Goal: Task Accomplishment & Management: Use online tool/utility

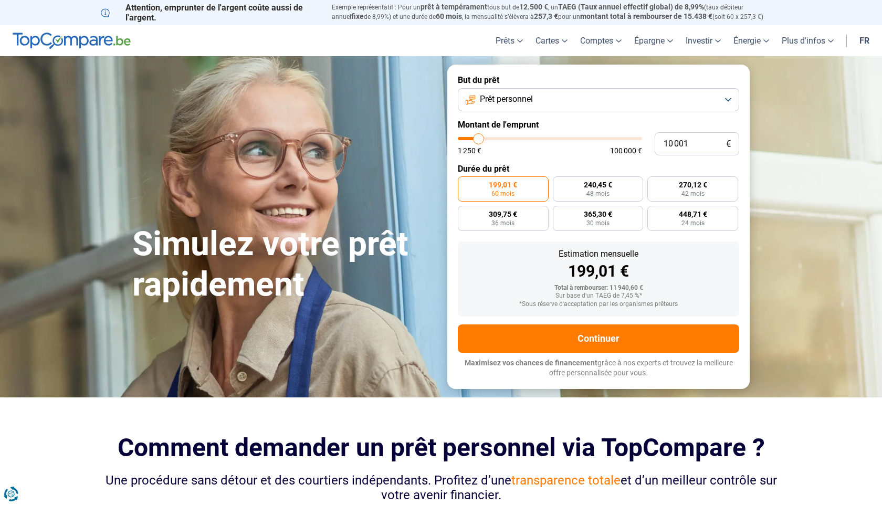
type input "10 250"
type input "10250"
type input "10 500"
type input "10500"
type input "10 750"
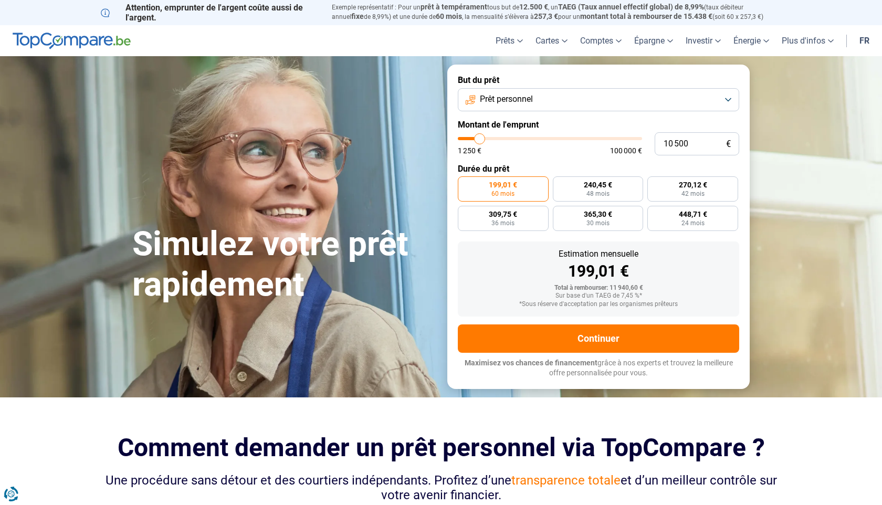
type input "10750"
type input "11 000"
type input "11000"
type input "11 250"
type input "11250"
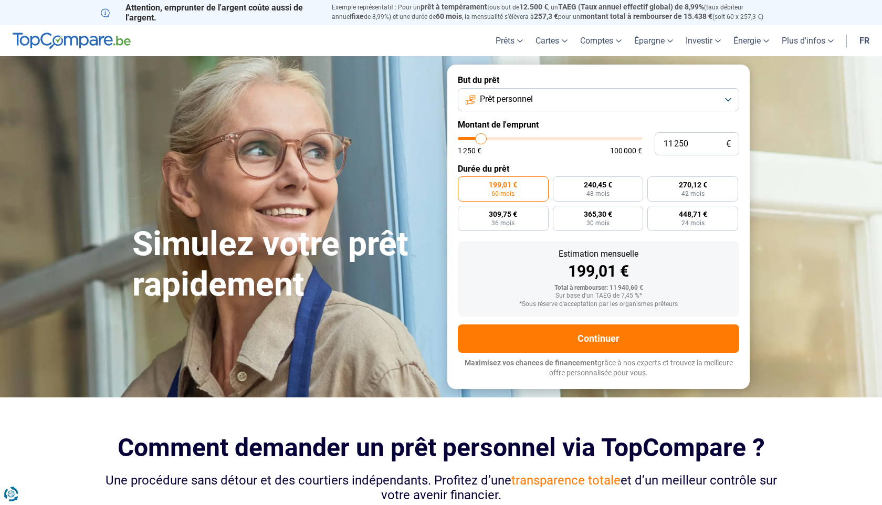
type input "11 500"
type input "11500"
type input "11 750"
type input "11750"
type input "12 000"
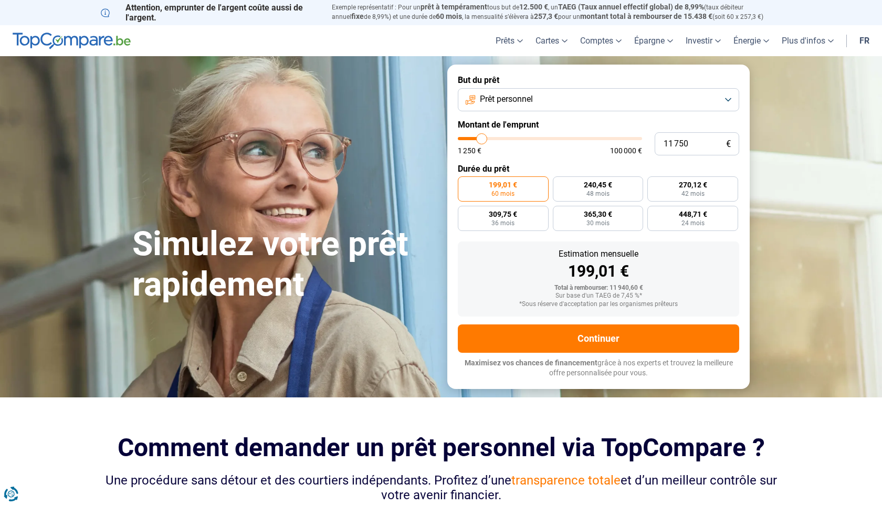
type input "12000"
type input "12 250"
type input "12250"
type input "12 500"
type input "12500"
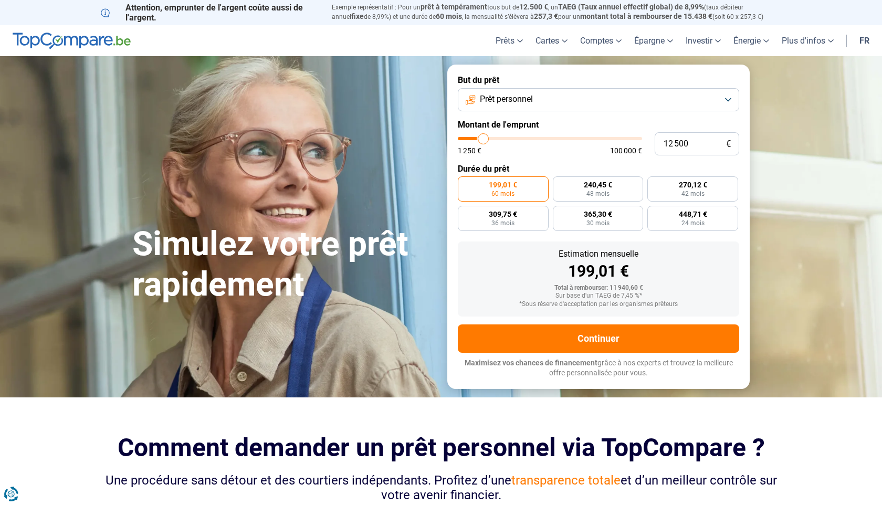
type input "12 750"
type input "12750"
type input "13 000"
type input "13000"
type input "13 250"
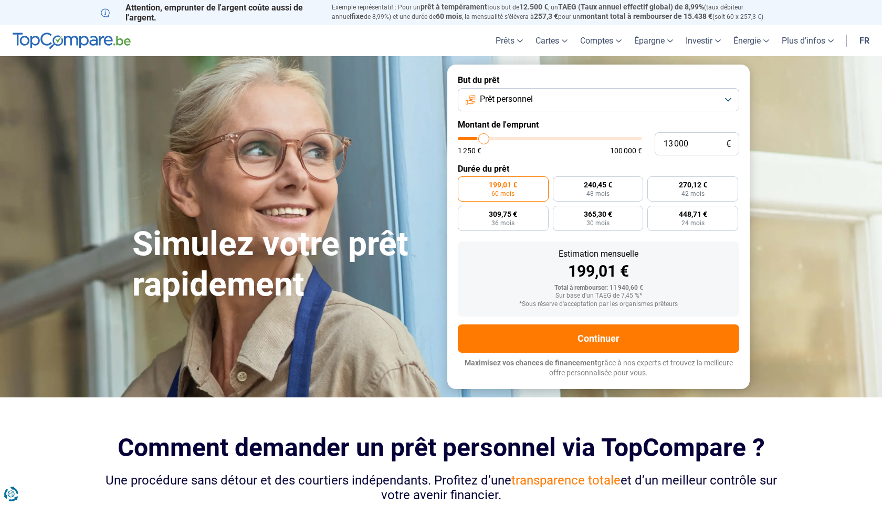
type input "13250"
type input "13 500"
type input "13500"
type input "13 750"
type input "13750"
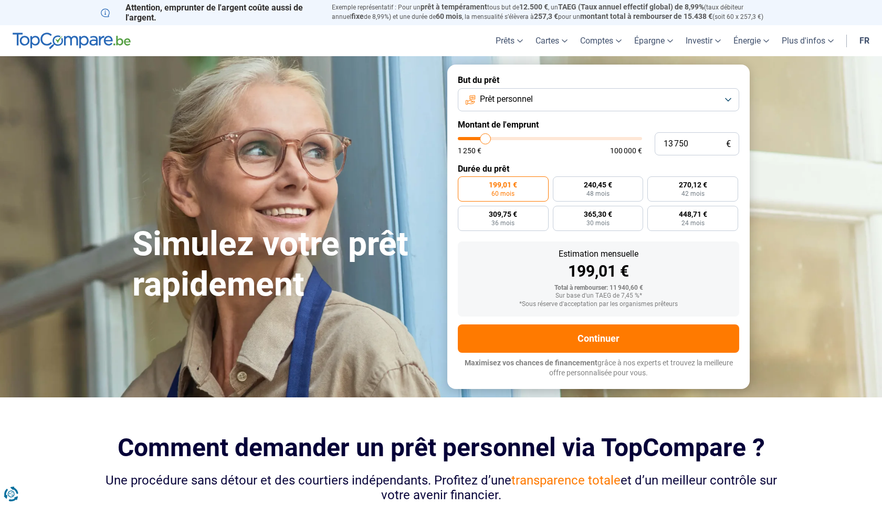
type input "14 000"
type input "14000"
type input "14 250"
type input "14250"
type input "14 500"
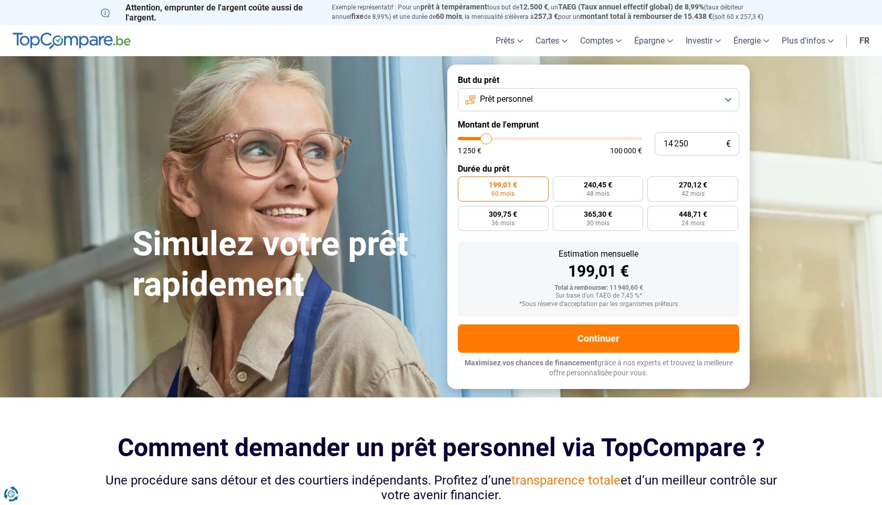
type input "14500"
type input "14 750"
type input "14750"
type input "15 000"
type input "15000"
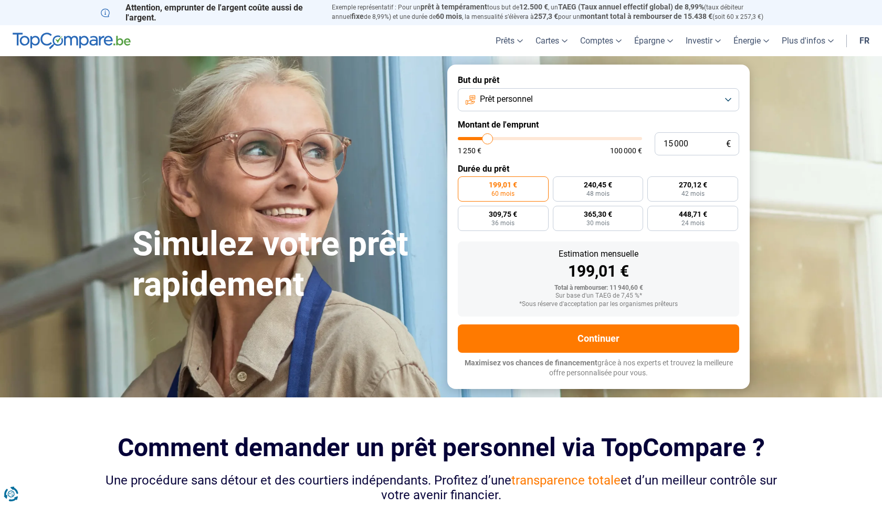
type input "15 250"
type input "15250"
type input "15 500"
type input "15500"
type input "15 750"
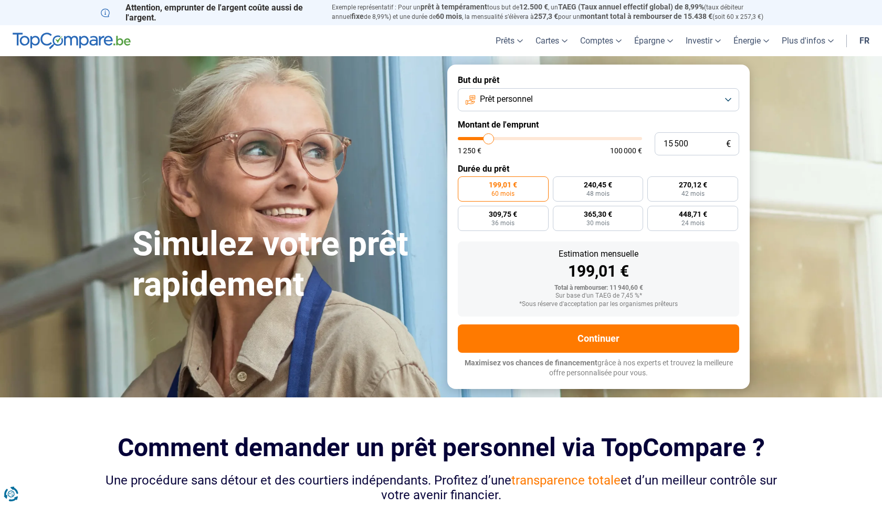
type input "15750"
type input "16 000"
type input "16000"
type input "15 750"
type input "15750"
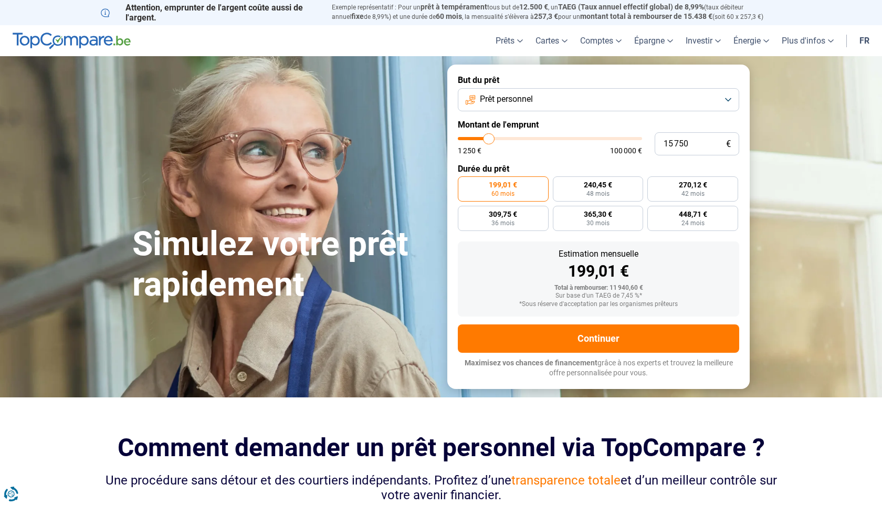
type input "15 500"
type input "15500"
type input "15 250"
type input "15250"
type input "14 750"
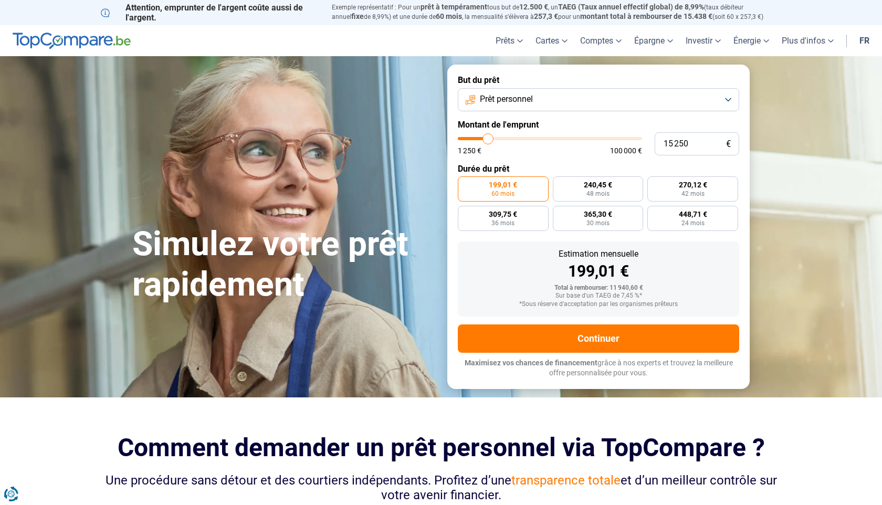
type input "14750"
type input "14 250"
type input "14250"
type input "13 750"
type input "13750"
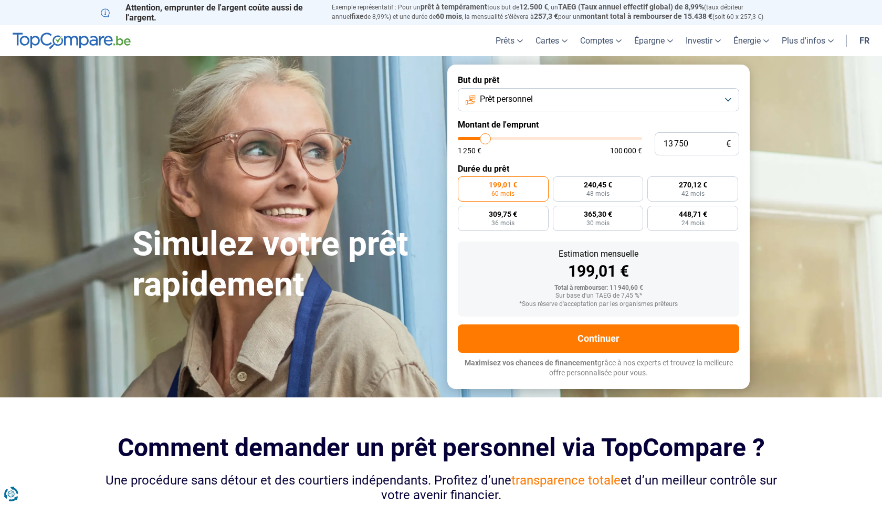
type input "13 000"
type input "13000"
type input "12 250"
type input "12250"
type input "11 750"
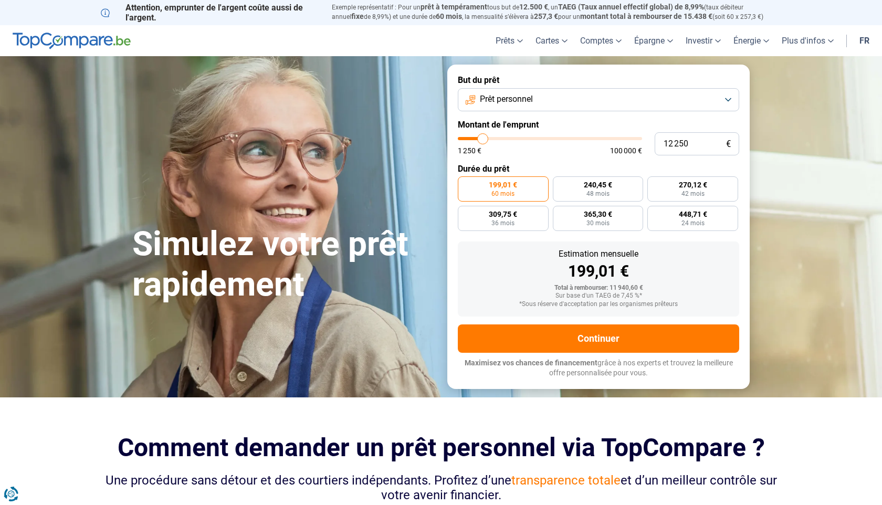
type input "11750"
type input "11 250"
type input "11250"
type input "10 750"
type input "10750"
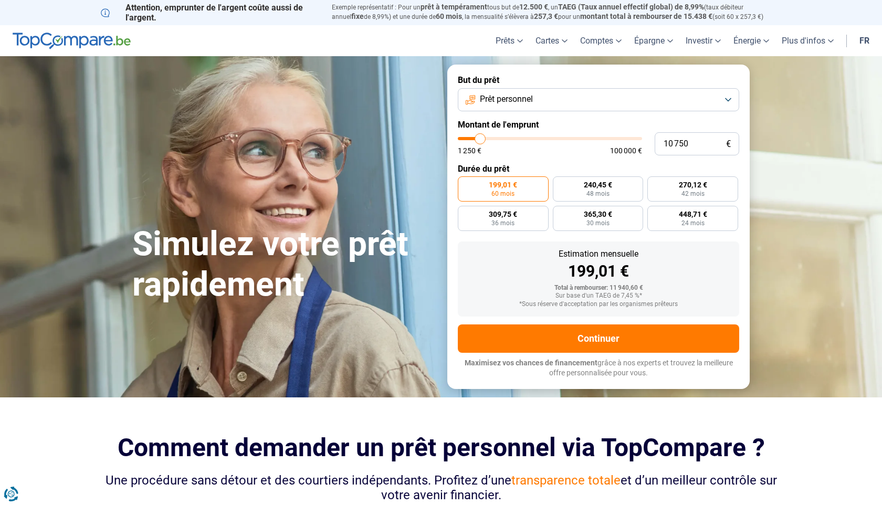
type input "10 500"
type input "10500"
type input "10 000"
type input "10000"
type input "9 750"
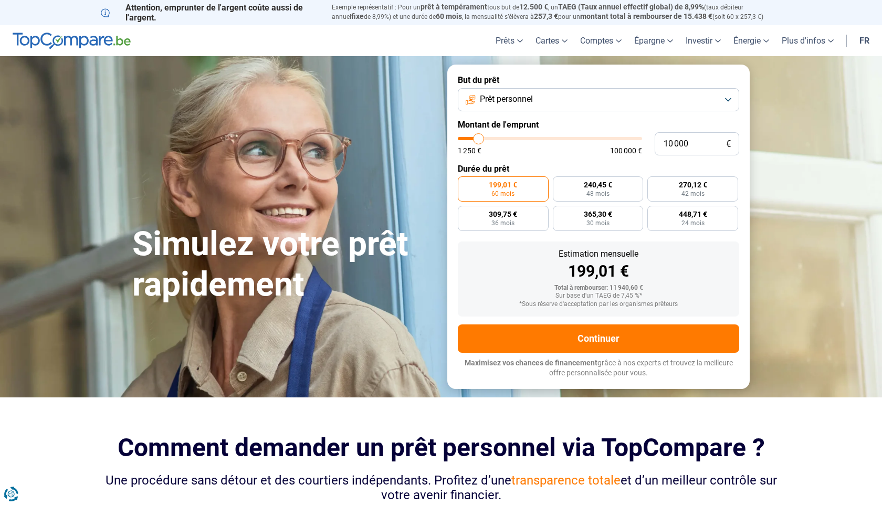
type input "9750"
type input "9 500"
type input "9500"
type input "9 250"
type input "9250"
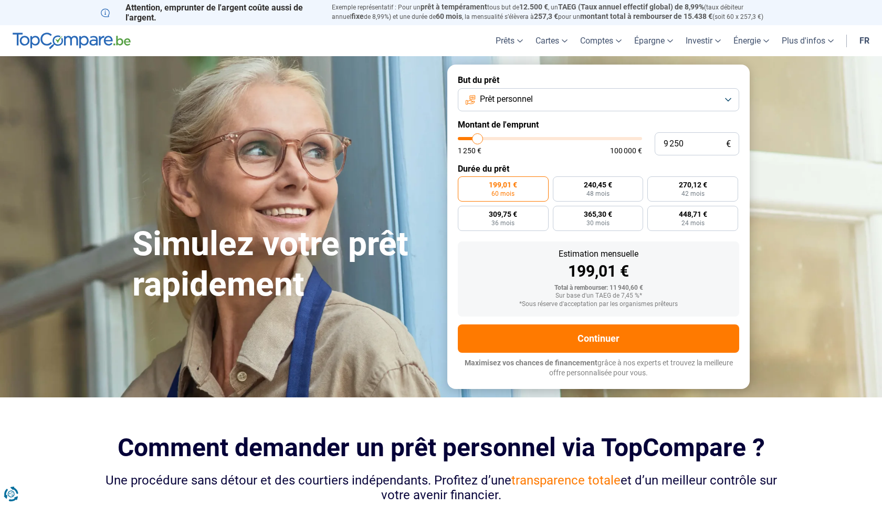
type input "9 000"
type input "9000"
type input "8 750"
type input "8750"
type input "8 500"
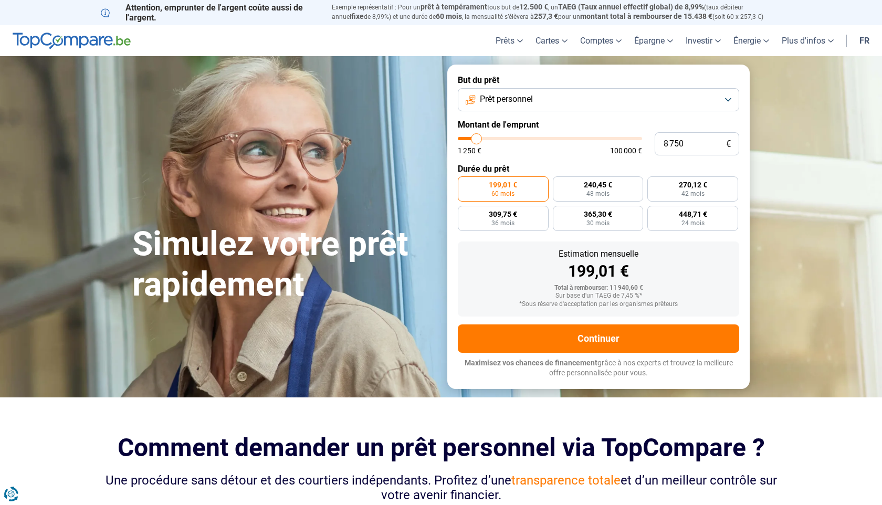
type input "8500"
type input "8 250"
type input "8250"
type input "8 000"
type input "8000"
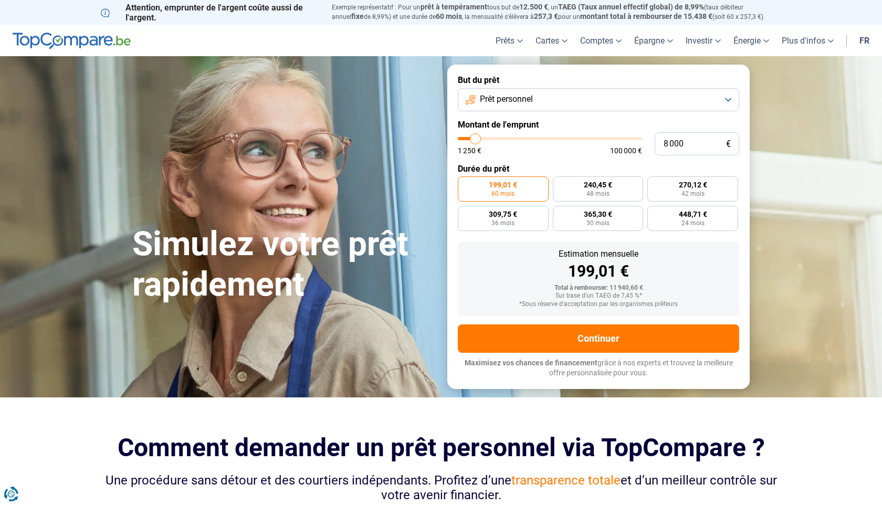
type input "7 750"
type input "7750"
type input "7 500"
type input "7500"
type input "7 250"
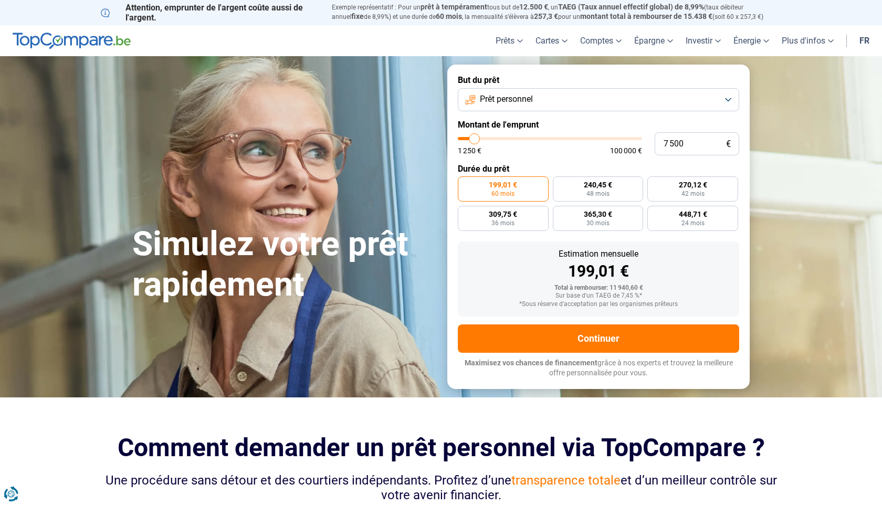
type input "7250"
type input "7 000"
type input "7000"
type input "6 750"
type input "6750"
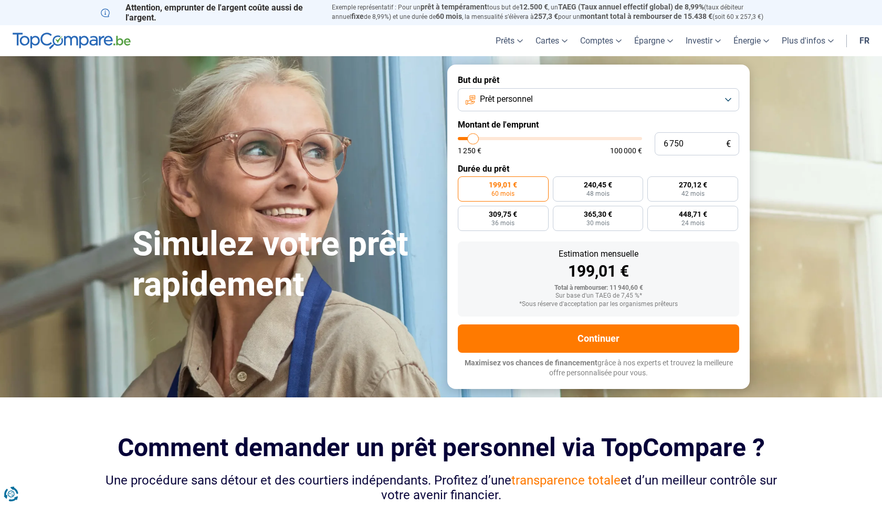
type input "6 500"
type input "6500"
type input "6 250"
type input "6250"
type input "6 000"
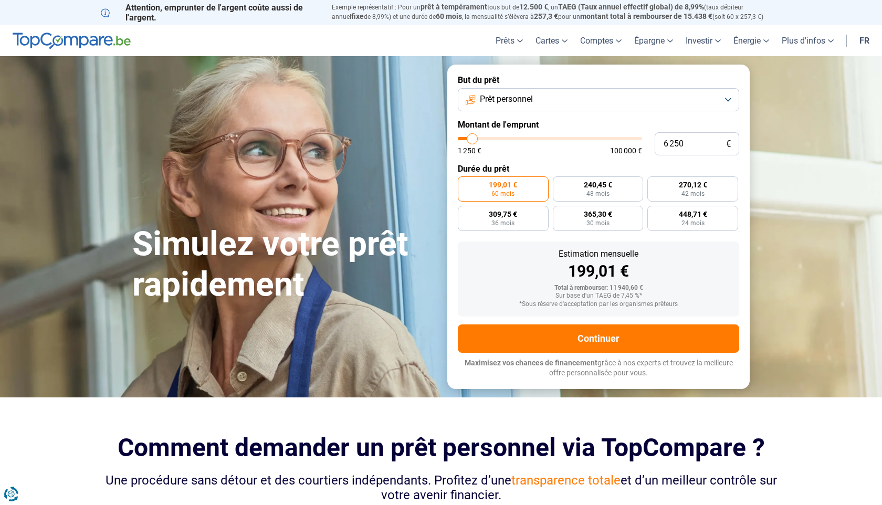
type input "6000"
type input "5 750"
type input "5750"
type input "5 500"
type input "5500"
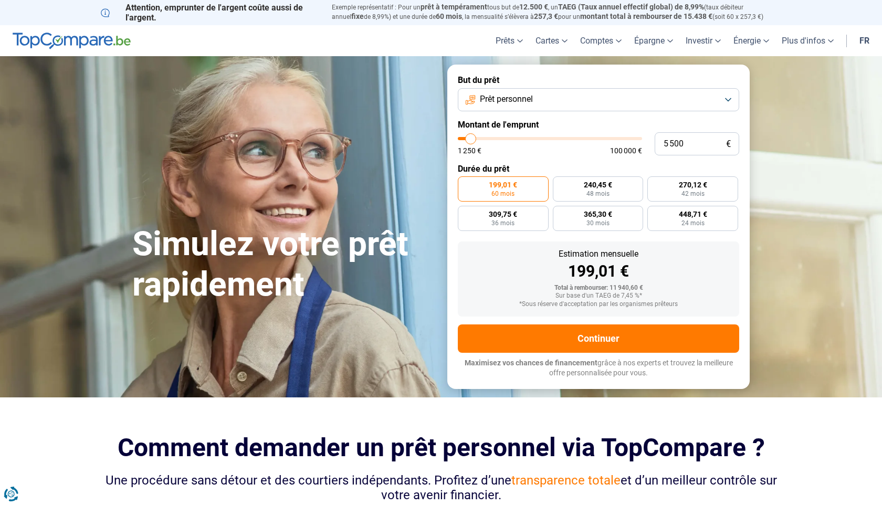
type input "5 250"
type input "5250"
type input "5 000"
type input "5000"
type input "4 750"
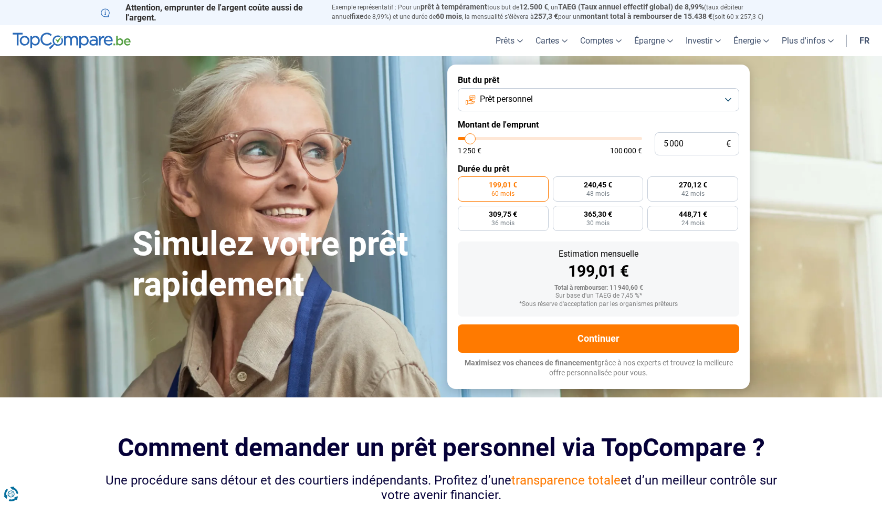
type input "4750"
type input "4 500"
type input "4500"
type input "4 250"
type input "4250"
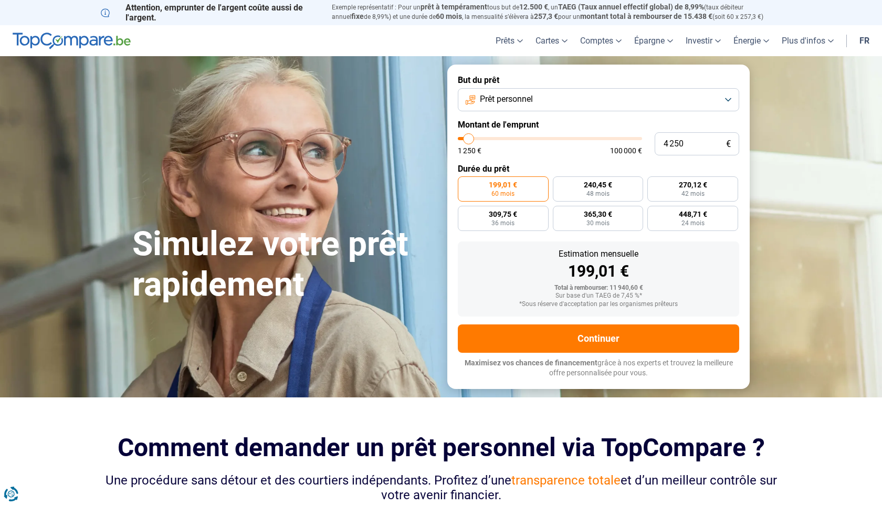
type input "4 000"
type input "4000"
type input "3 750"
type input "3750"
type input "3 500"
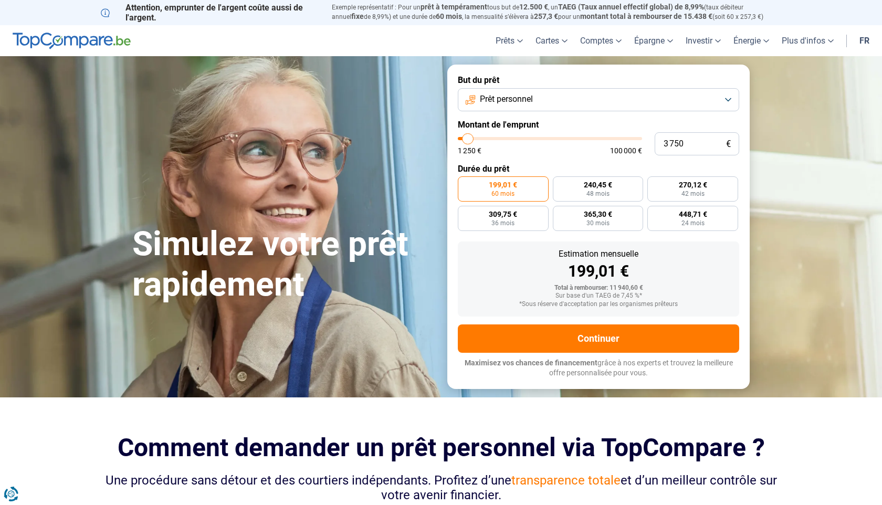
type input "3500"
type input "3 250"
type input "3250"
type input "2 750"
type input "2750"
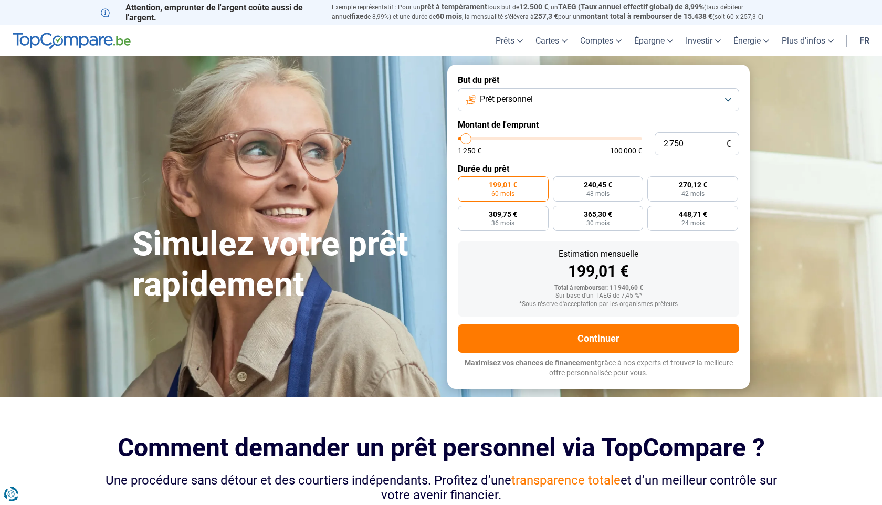
type input "2 500"
type input "2500"
type input "2 250"
type input "2250"
type input "2 000"
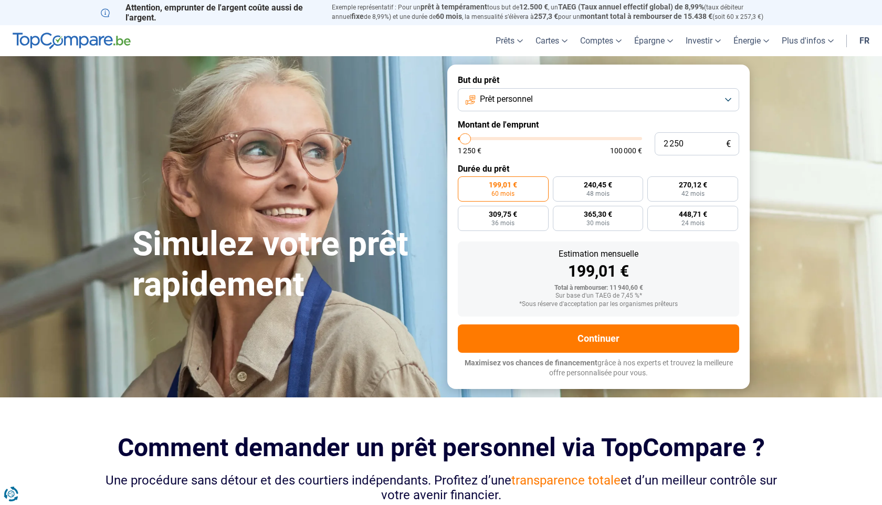
type input "2000"
type input "1 750"
type input "1750"
type input "1 500"
type input "1500"
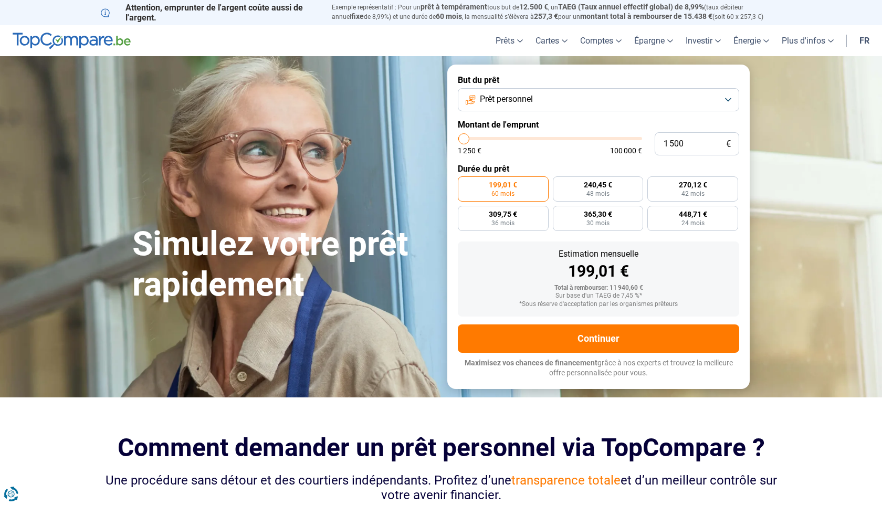
type input "1 250"
type input "1250"
type input "1 500"
type input "1500"
type input "1 750"
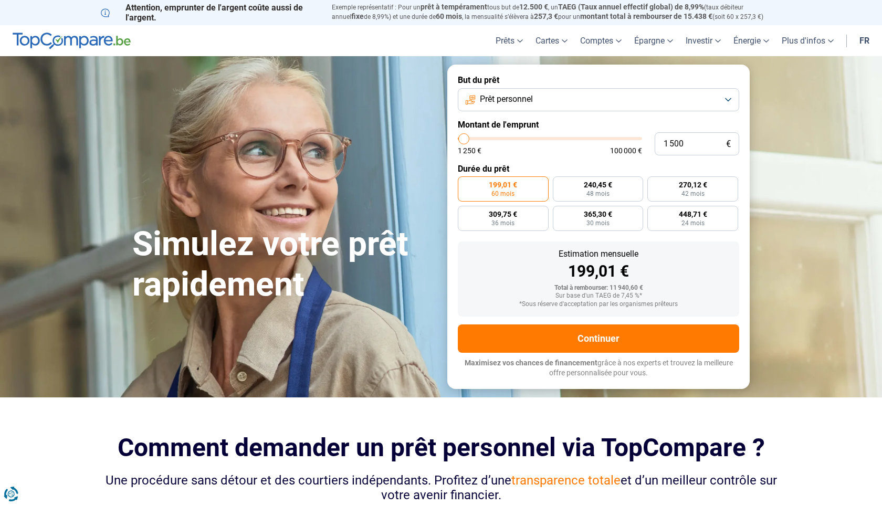
type input "1750"
type input "2 000"
type input "2000"
type input "2 250"
type input "2250"
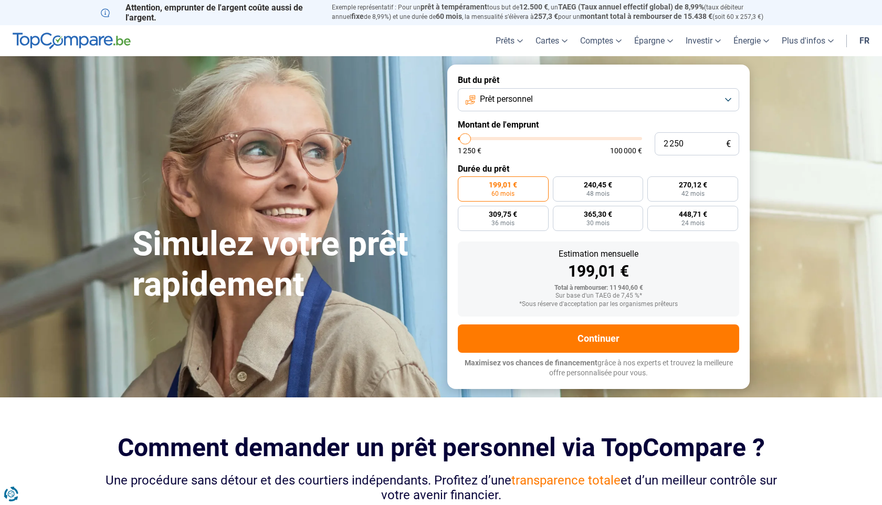
type input "2 500"
type input "2500"
type input "2 750"
type input "2750"
type input "3 000"
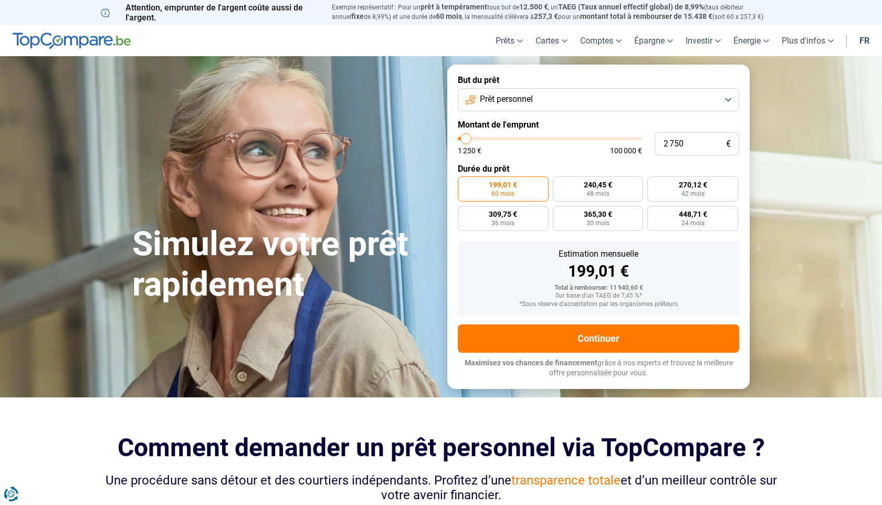
type input "3000"
type input "3 250"
type input "3250"
type input "3 000"
type input "3000"
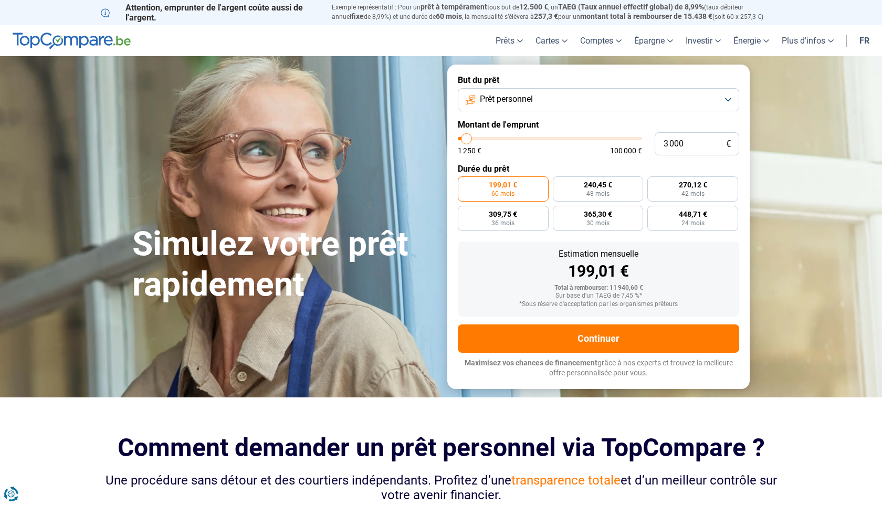
type input "2 750"
type input "2750"
type input "2 500"
drag, startPoint x: 479, startPoint y: 139, endPoint x: 466, endPoint y: 144, distance: 13.9
type input "2500"
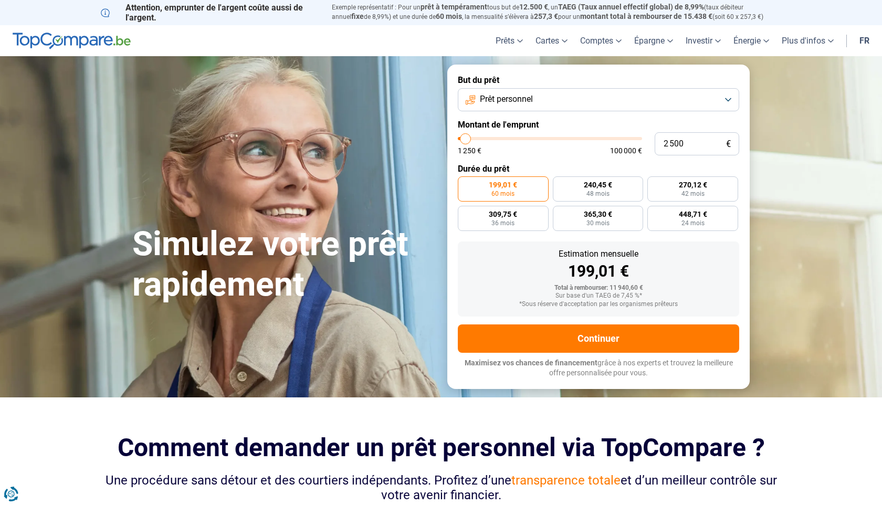
click at [466, 140] on input "range" at bounding box center [550, 138] width 184 height 3
radio input "true"
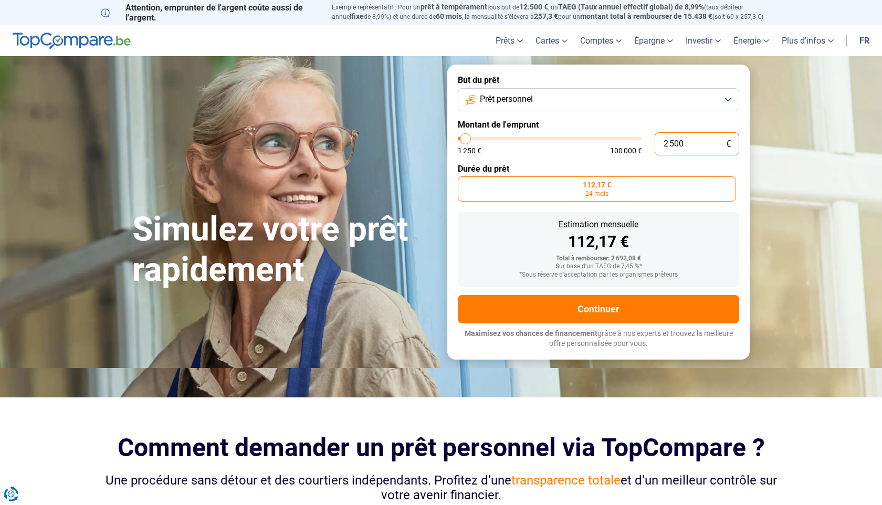
click at [691, 147] on input "2 500" at bounding box center [697, 143] width 85 height 23
type input "250"
type input "1250"
type input "25"
type input "1250"
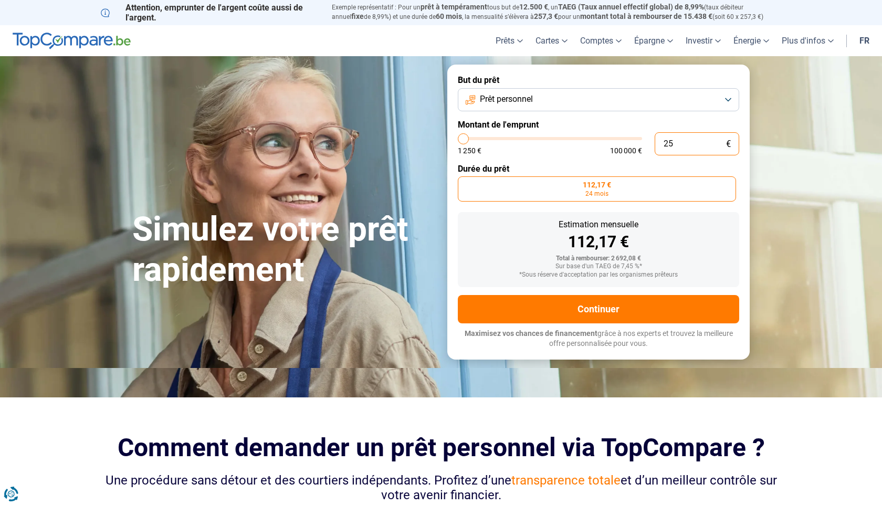
type input "2"
type input "1250"
type input "0"
type input "1250"
type input "2"
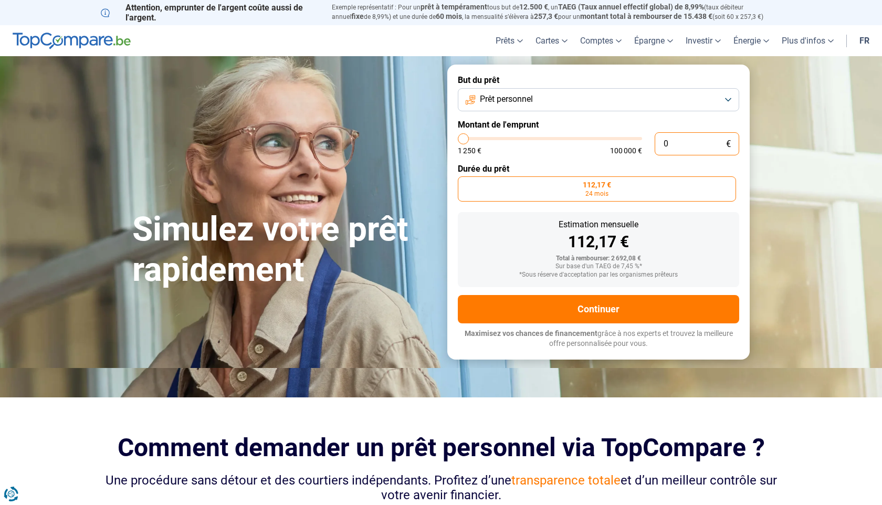
type input "1250"
type input "25"
type input "1250"
type input "2"
type input "1250"
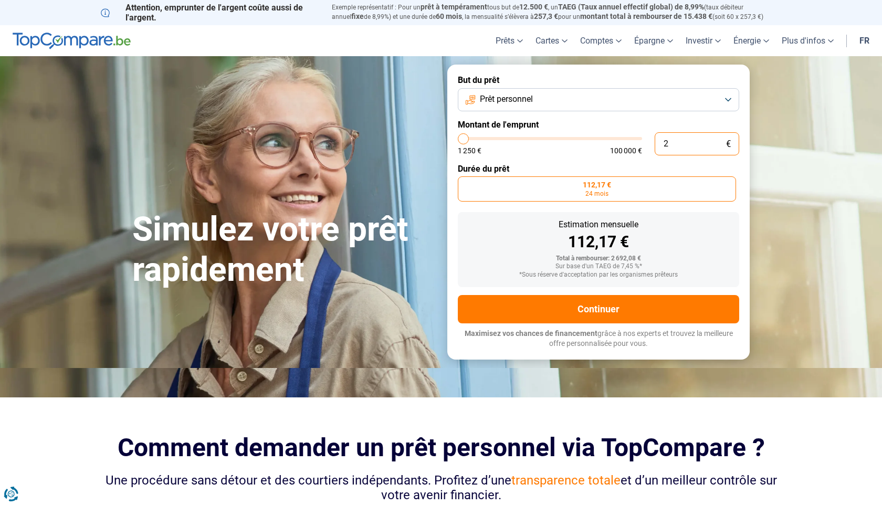
type input "26"
type input "1250"
type input "265"
type input "1250"
type input "2 650"
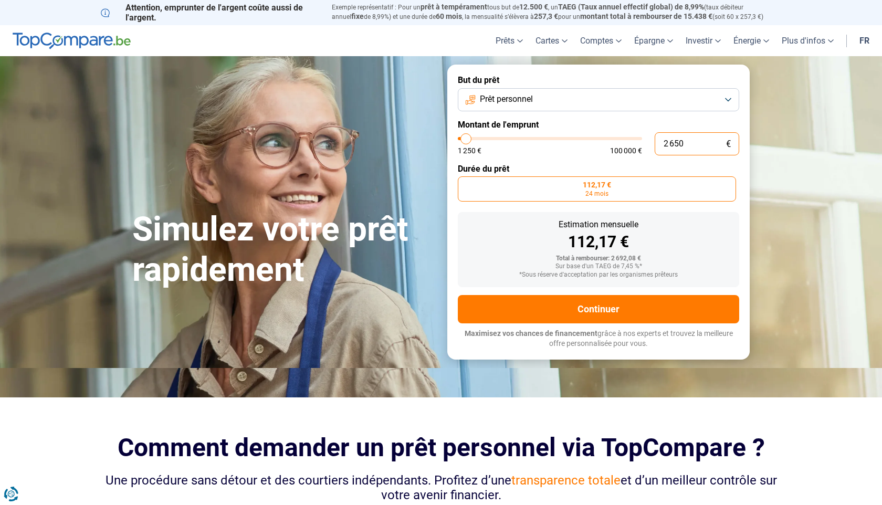
type input "2750"
radio input "false"
type input "265"
type input "1250"
type input "26"
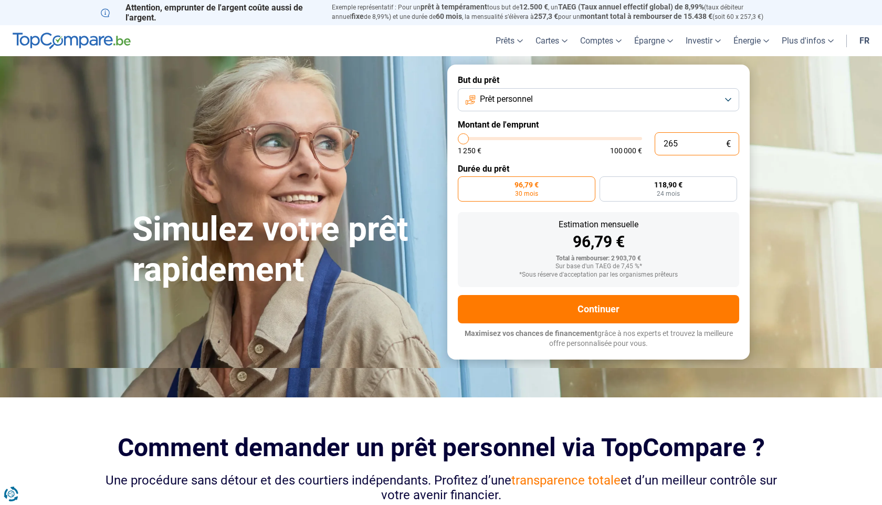
type input "1250"
type input "2"
type input "1250"
type input "25"
type input "1250"
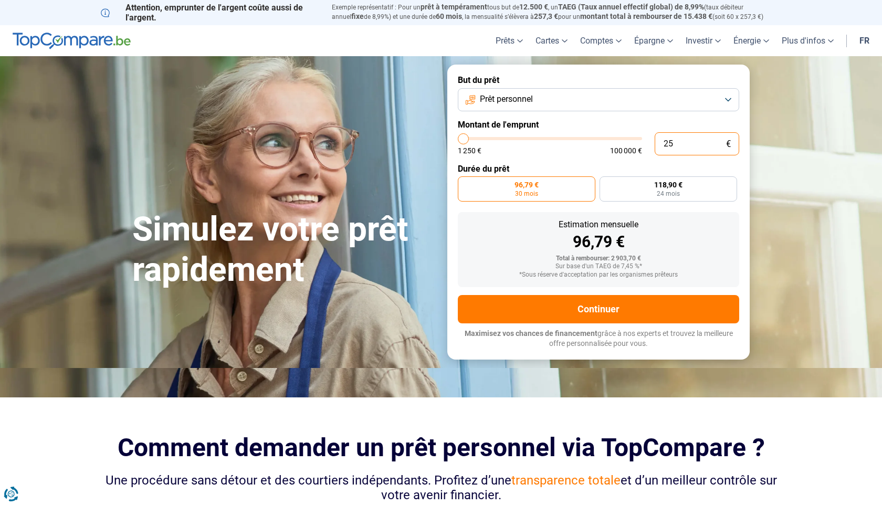
type input "250"
type input "1250"
type input "2 500"
type input "2500"
radio input "true"
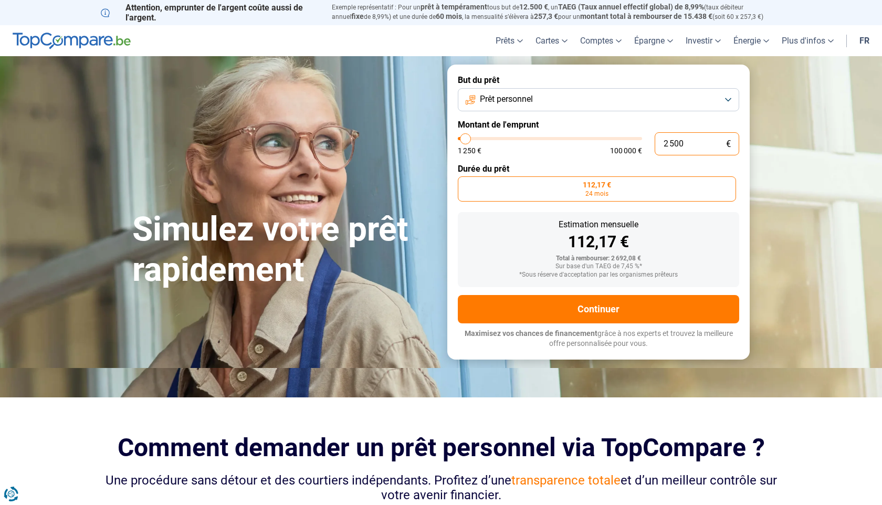
type input "250"
click at [586, 102] on button "Prêt personnel" at bounding box center [598, 99] width 281 height 23
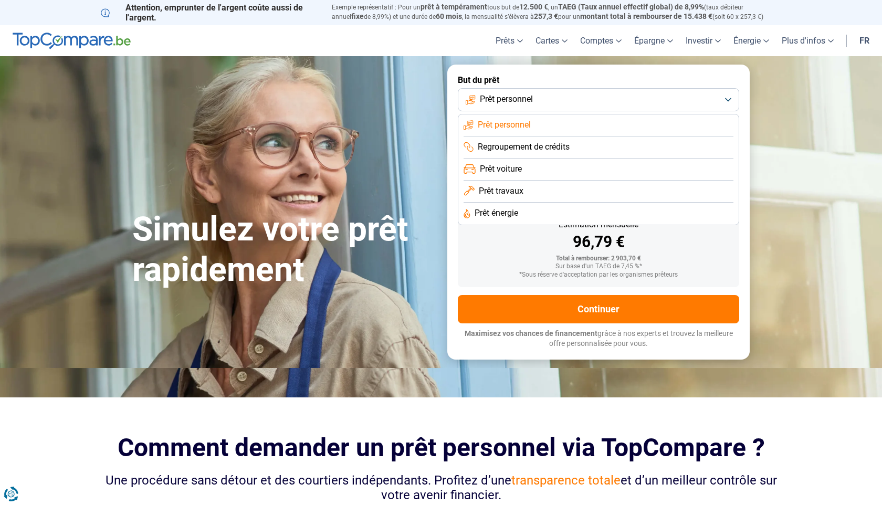
click at [547, 207] on li "Prêt énergie" at bounding box center [599, 214] width 270 height 22
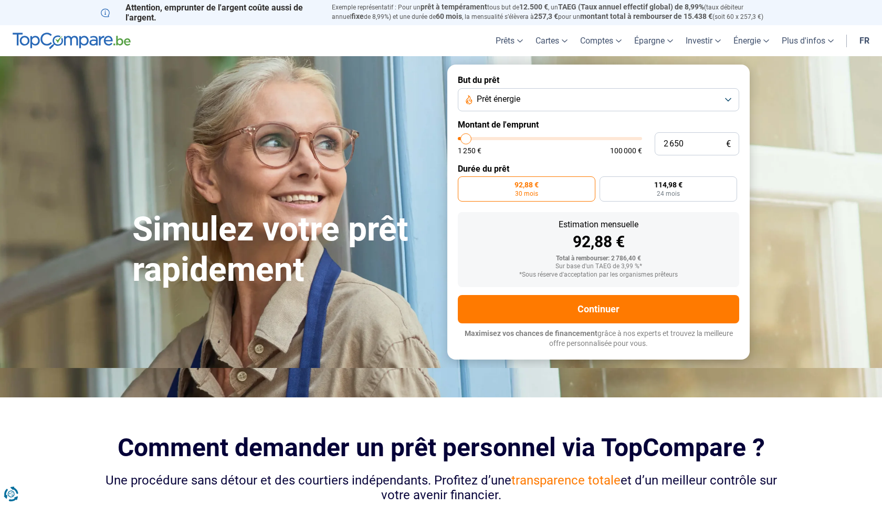
click at [560, 100] on button "Prêt énergie" at bounding box center [598, 99] width 281 height 23
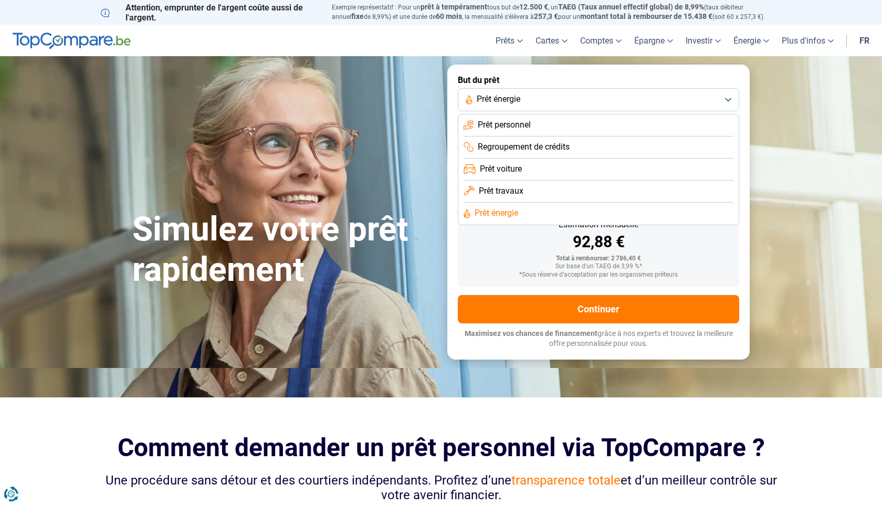
click at [544, 186] on li "Prêt travaux" at bounding box center [599, 192] width 270 height 22
